Goal: Navigation & Orientation: Find specific page/section

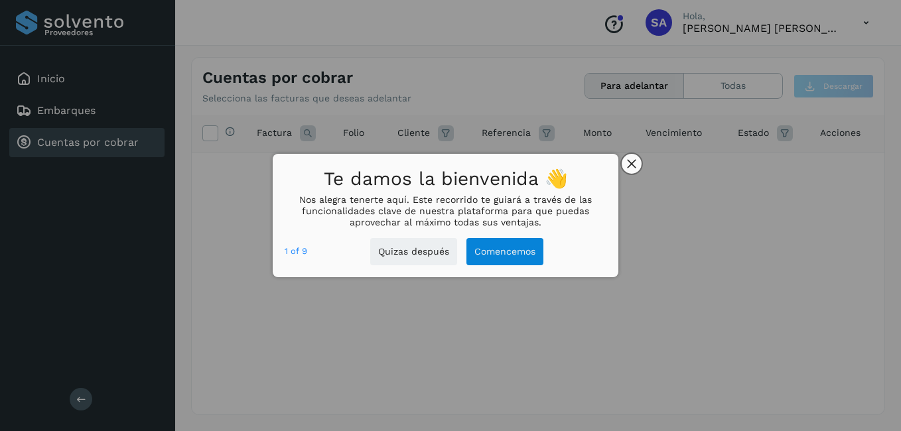
click at [637, 159] on button "close," at bounding box center [632, 164] width 20 height 20
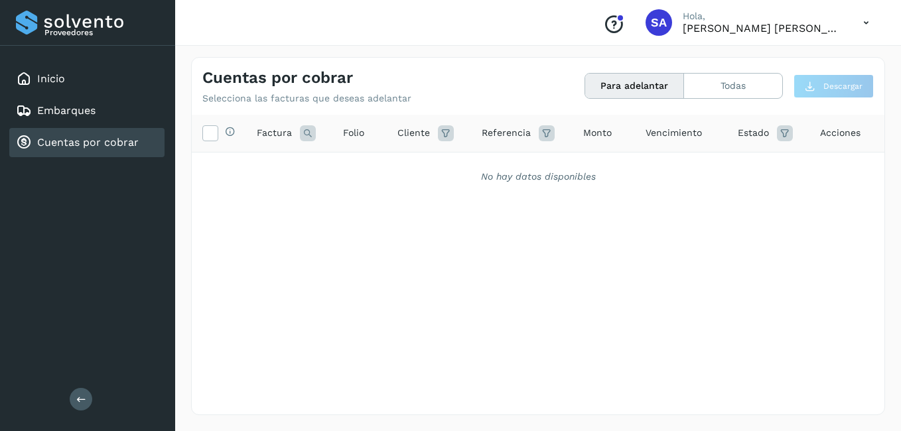
click at [121, 148] on link "Cuentas por cobrar" at bounding box center [88, 142] width 102 height 13
click at [42, 74] on link "Inicio" at bounding box center [51, 78] width 28 height 13
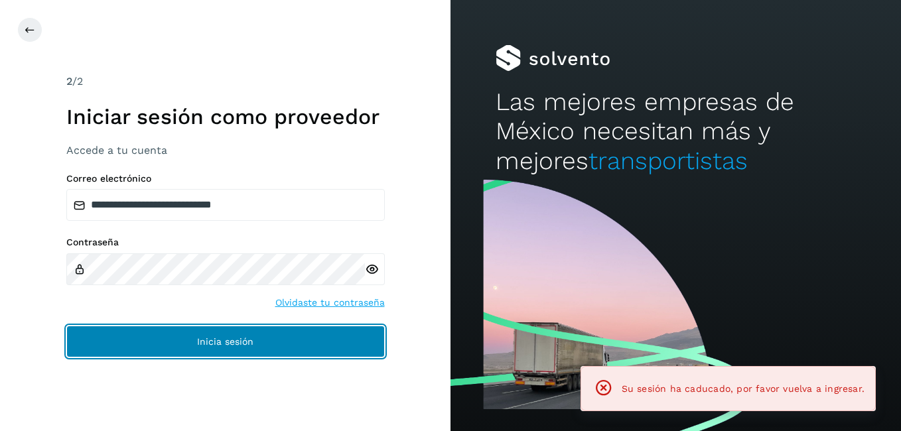
click at [237, 340] on span "Inicia sesión" at bounding box center [225, 341] width 56 height 9
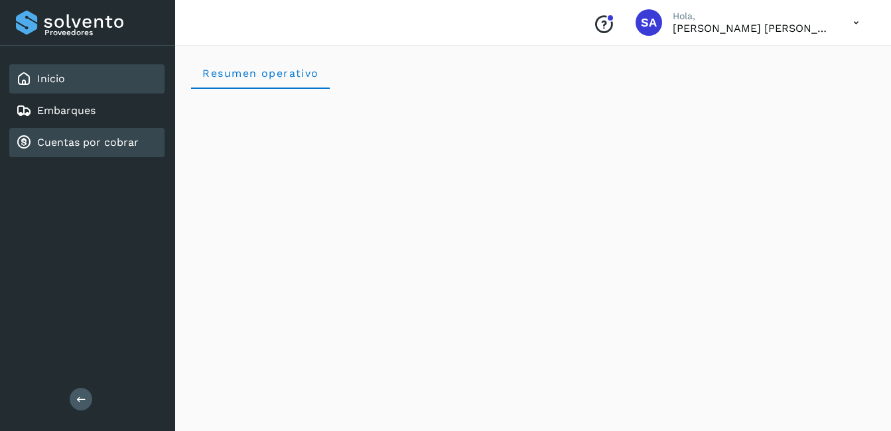
click at [76, 141] on link "Cuentas por cobrar" at bounding box center [88, 142] width 102 height 13
